Goal: Task Accomplishment & Management: Manage account settings

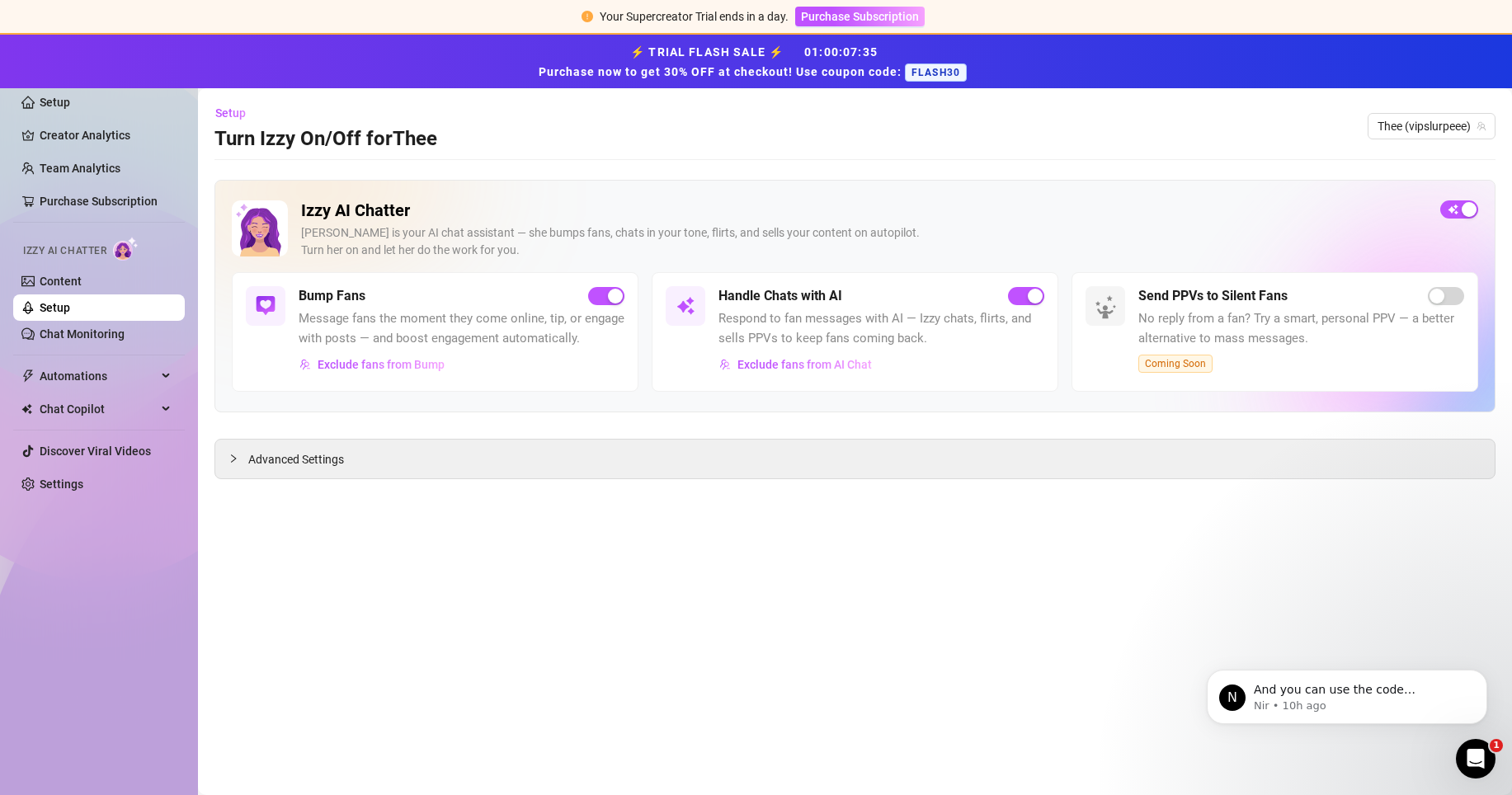
click at [70, 304] on link "Setup" at bounding box center [55, 308] width 30 height 14
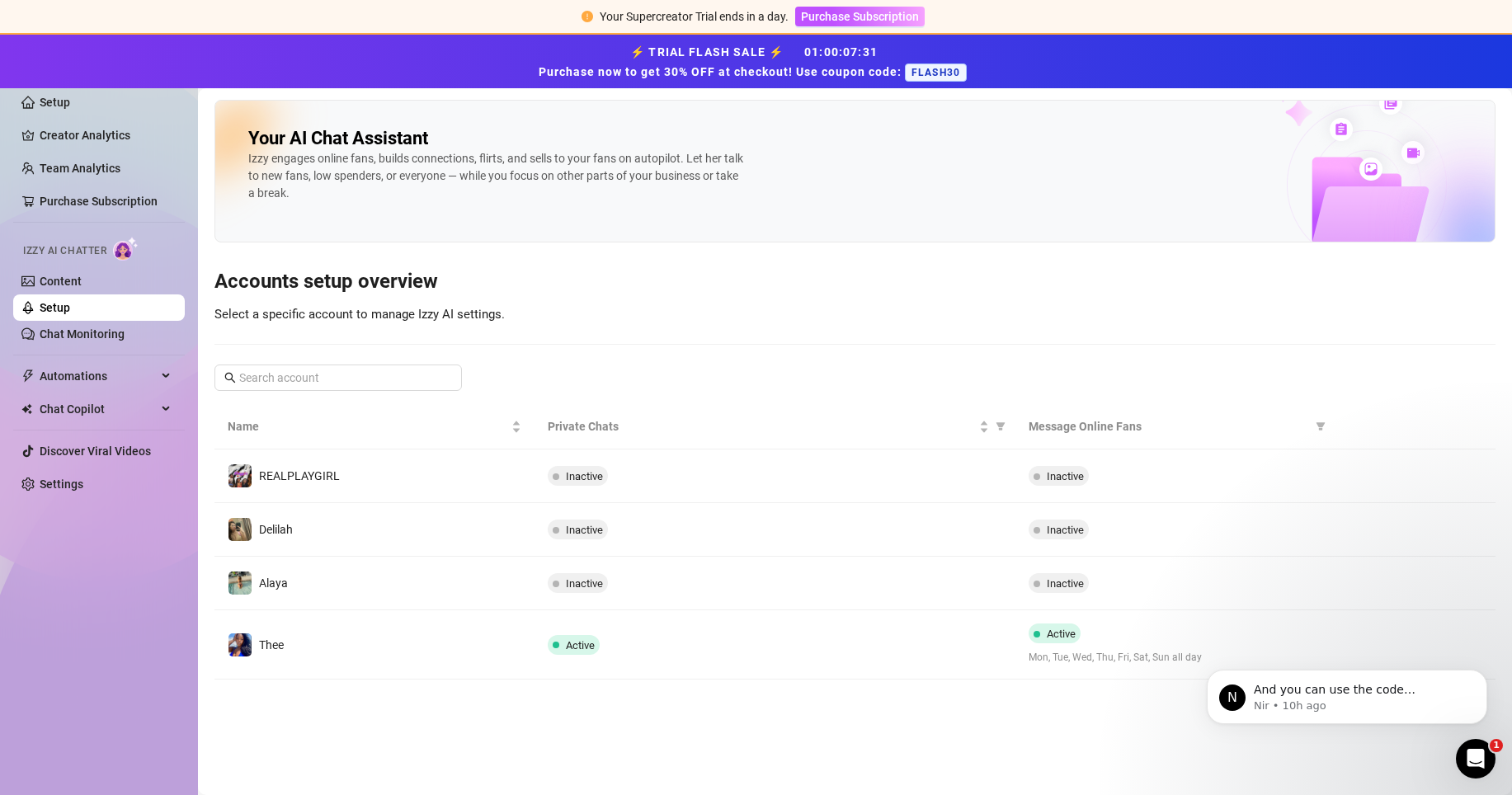
click at [1066, 583] on span "Inactive" at bounding box center [1066, 584] width 37 height 13
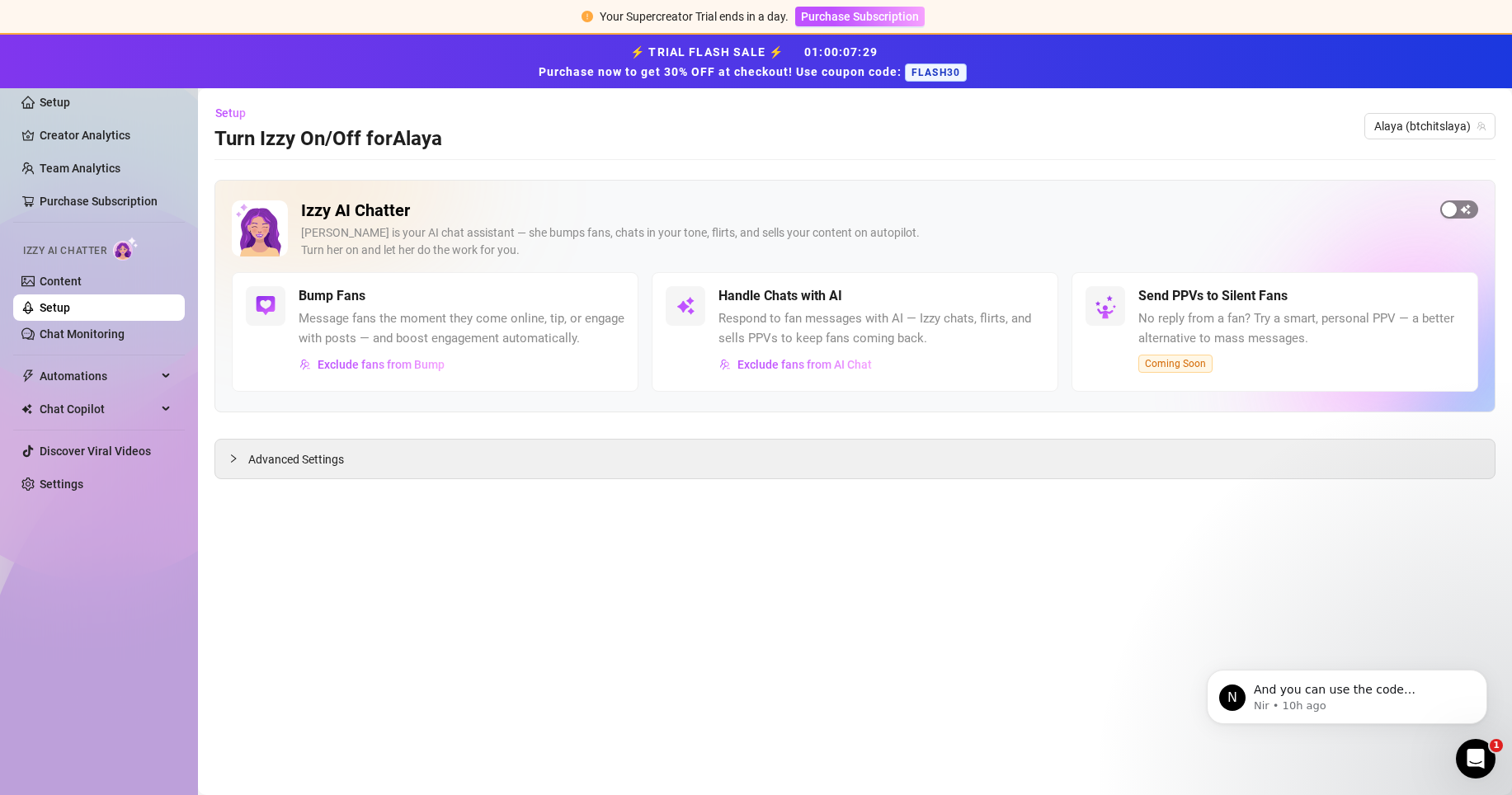
drag, startPoint x: 0, startPoint y: 0, endPoint x: 1453, endPoint y: 211, distance: 1468.2
click at [1453, 211] on div "button" at bounding box center [1449, 210] width 15 height 15
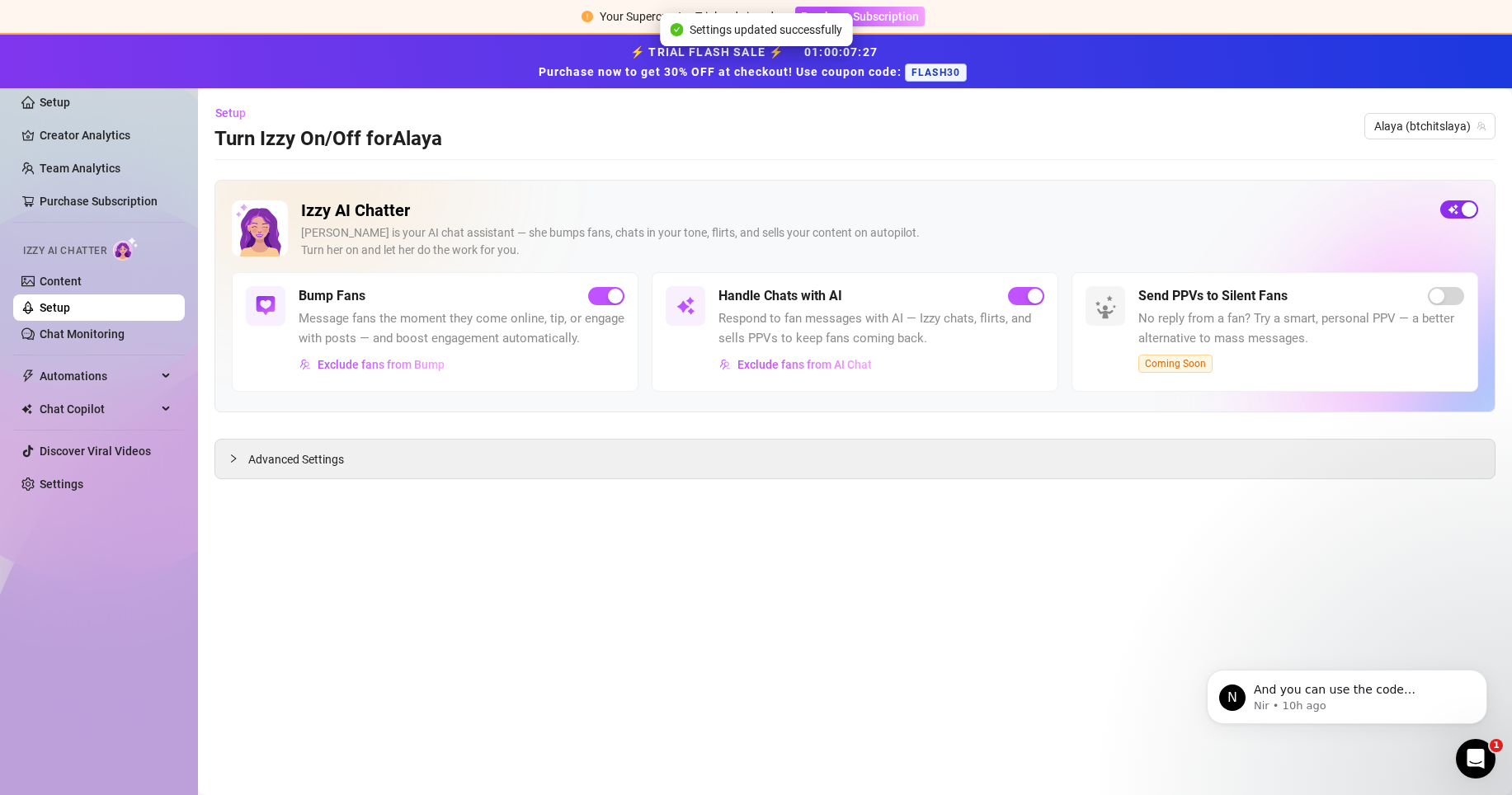
click at [70, 305] on link "Setup" at bounding box center [55, 308] width 30 height 14
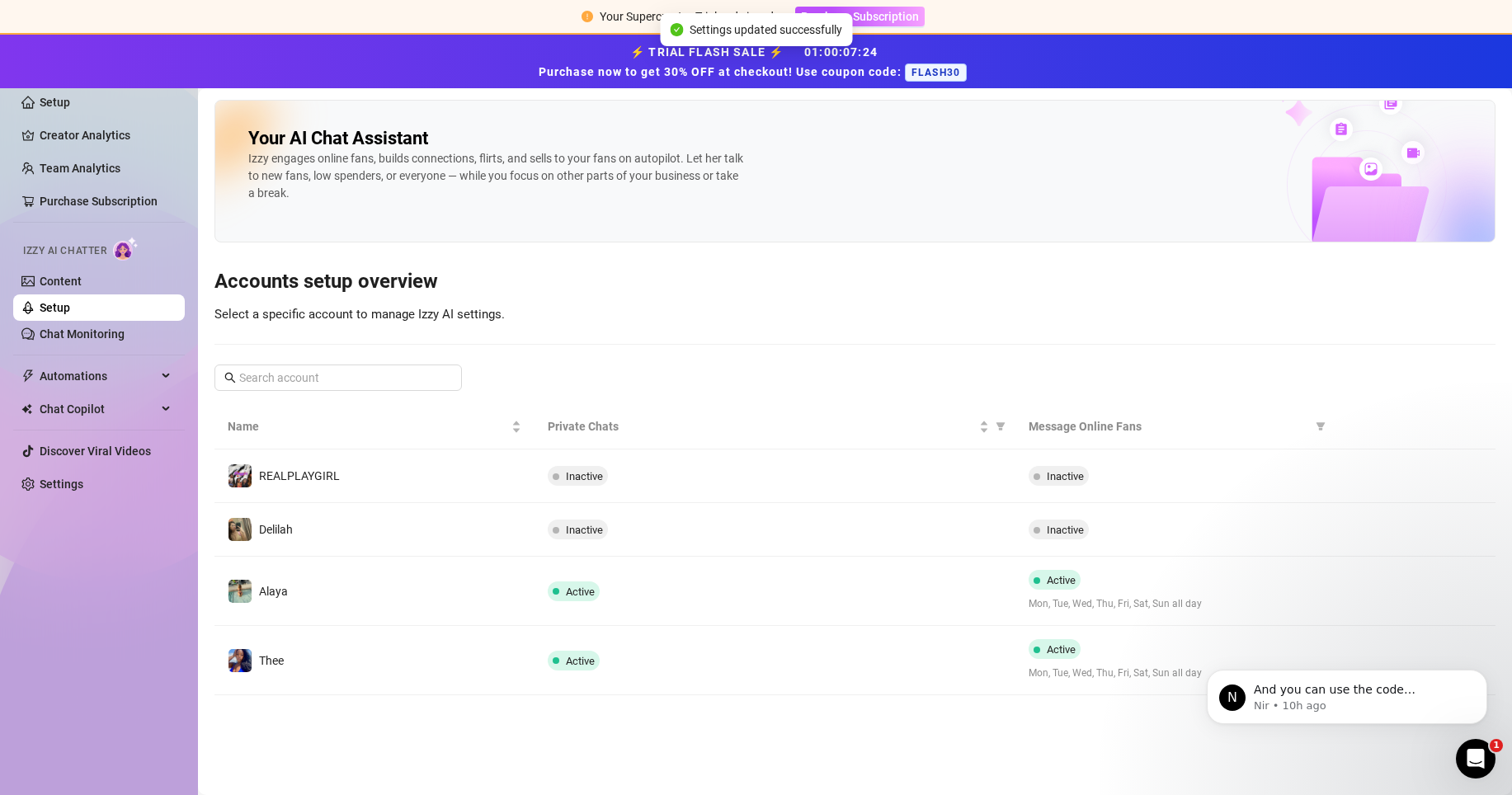
click at [1054, 530] on span "Inactive" at bounding box center [1066, 529] width 37 height 13
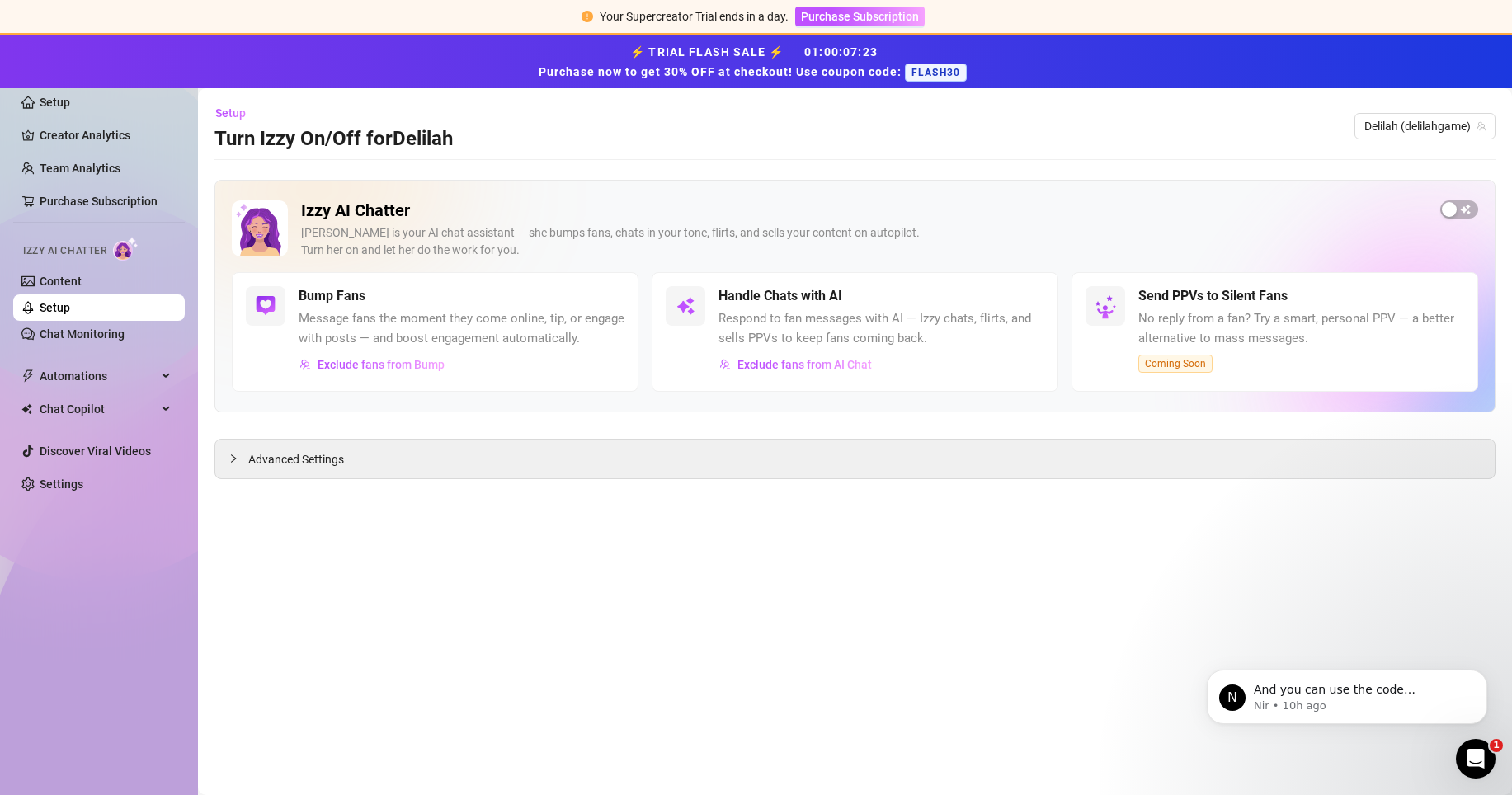
click at [1442, 217] on div "button" at bounding box center [1449, 210] width 15 height 15
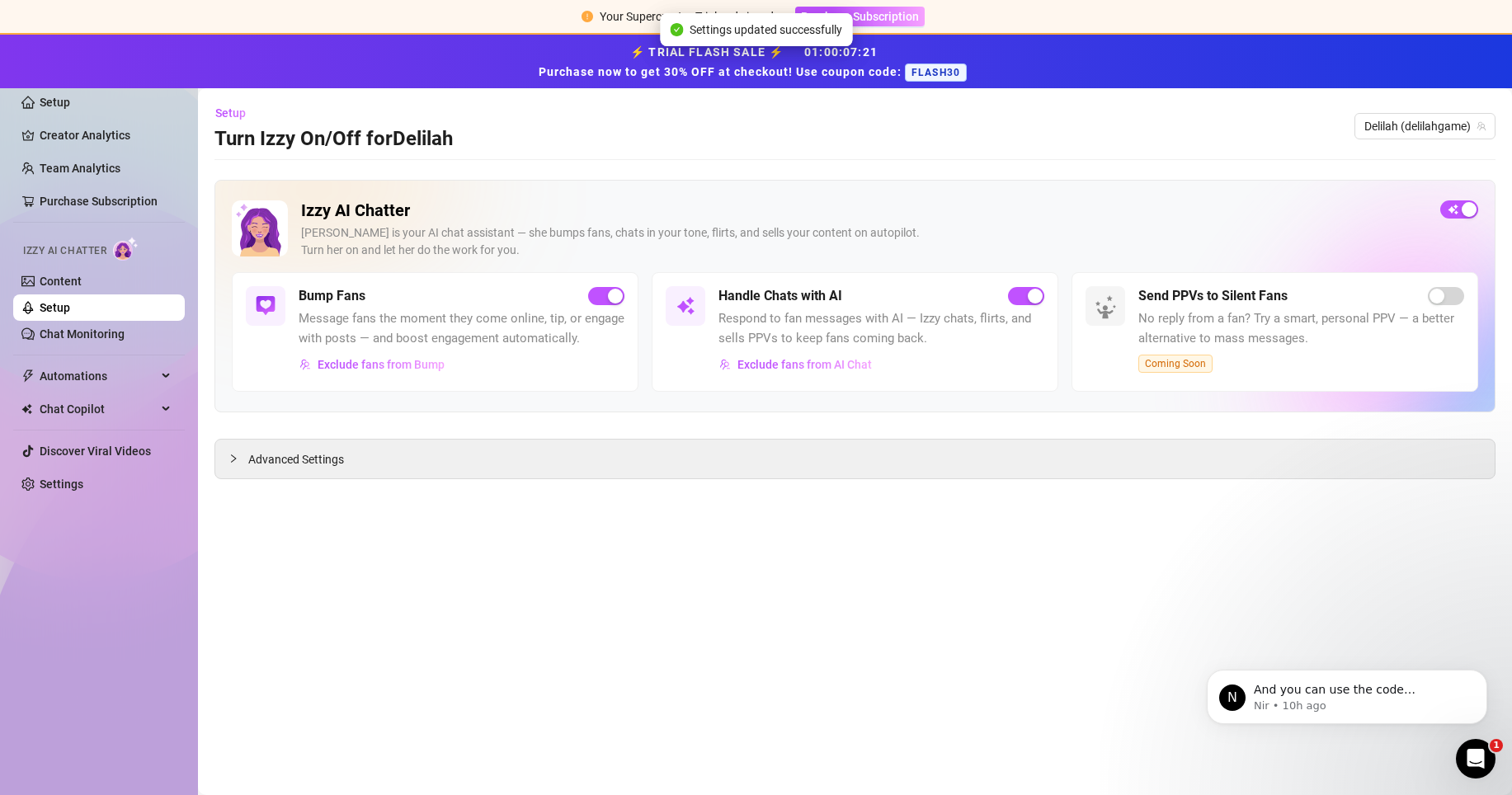
drag, startPoint x: 1453, startPoint y: 211, endPoint x: 125, endPoint y: 307, distance: 1331.5
click at [70, 307] on link "Setup" at bounding box center [55, 308] width 30 height 14
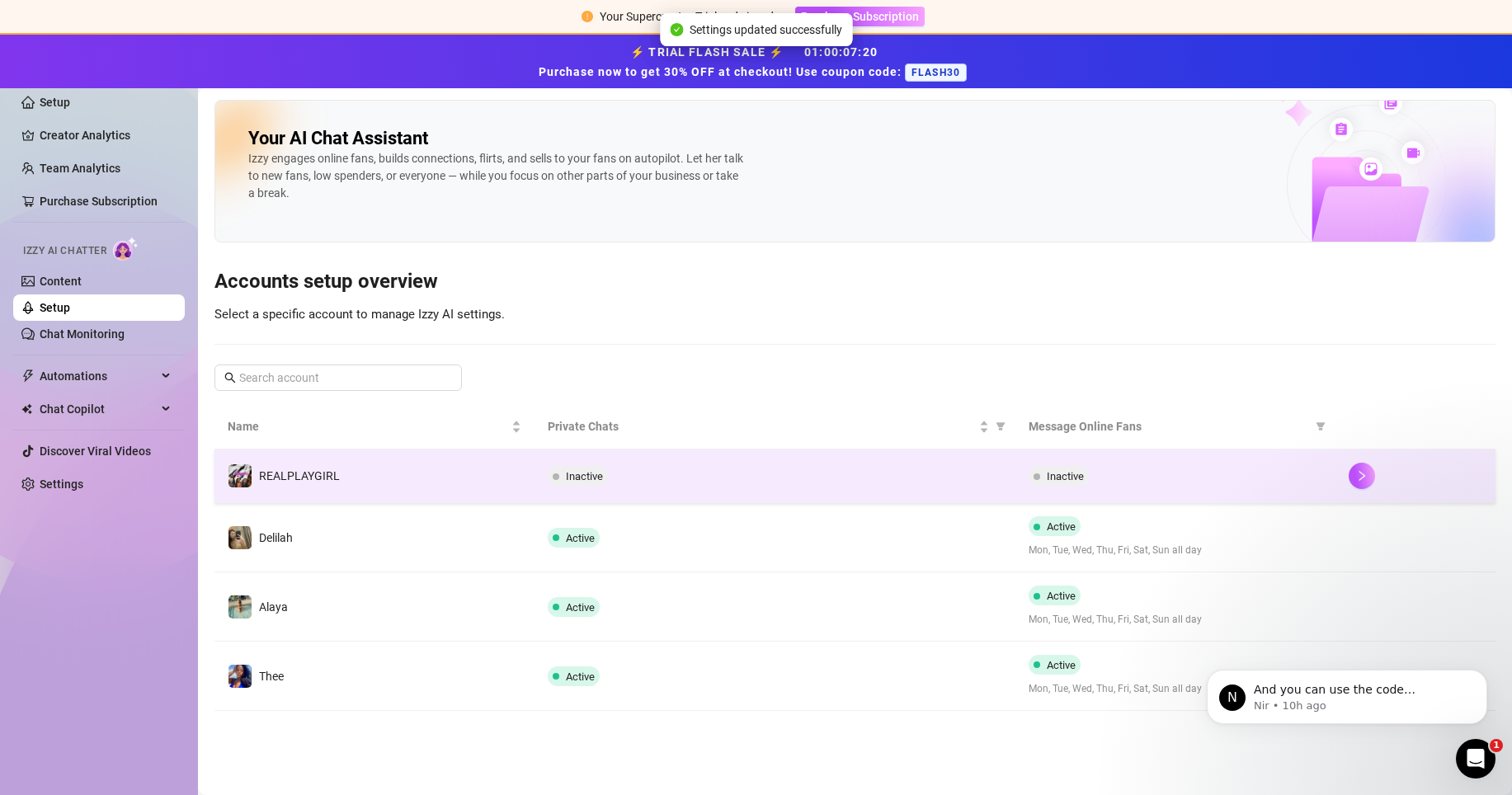
drag, startPoint x: 125, startPoint y: 307, endPoint x: 1052, endPoint y: 480, distance: 943.0
click at [1052, 480] on span "Inactive" at bounding box center [1066, 476] width 37 height 13
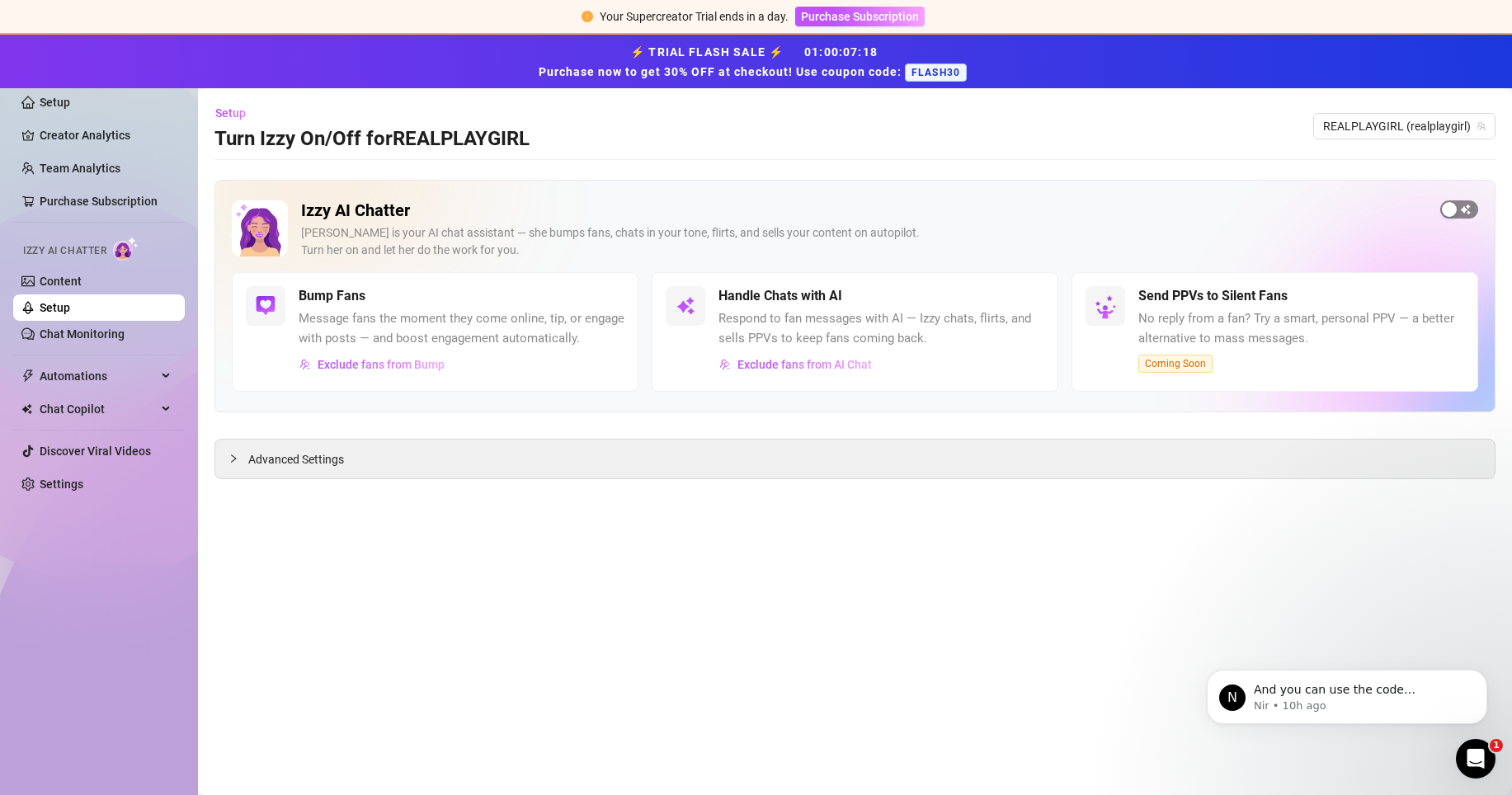
drag, startPoint x: 1052, startPoint y: 480, endPoint x: 1454, endPoint y: 204, distance: 487.6
click at [1454, 204] on div "button" at bounding box center [1449, 210] width 15 height 15
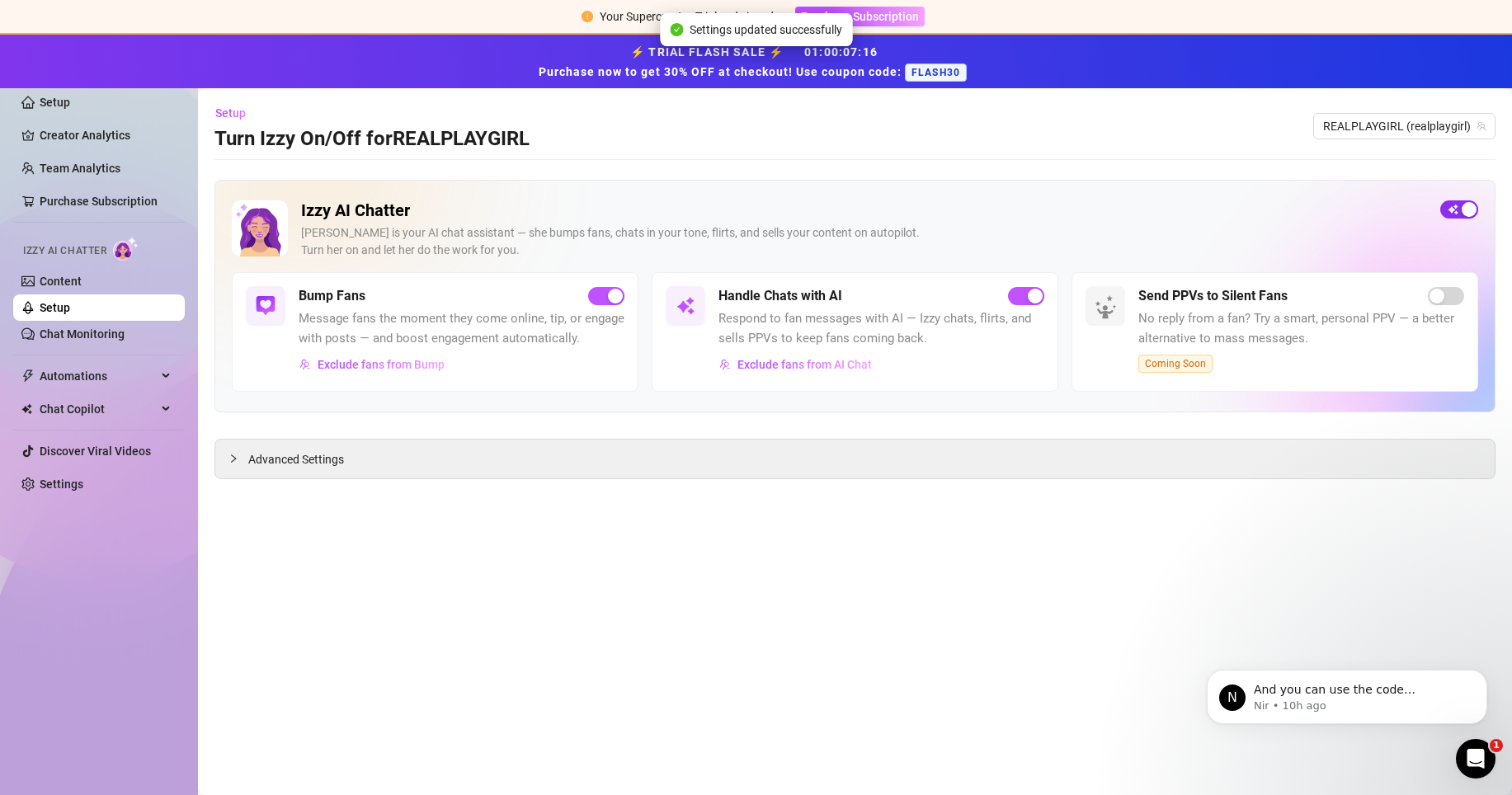
click at [70, 306] on link "Setup" at bounding box center [55, 308] width 30 height 14
